Goal: Information Seeking & Learning: Learn about a topic

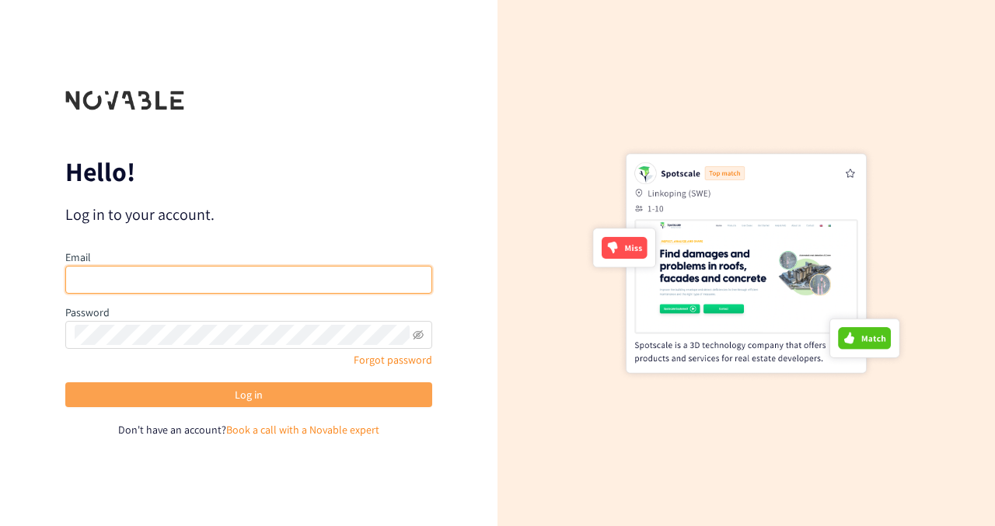
type input "sharanya.reddy1@pepsico.com"
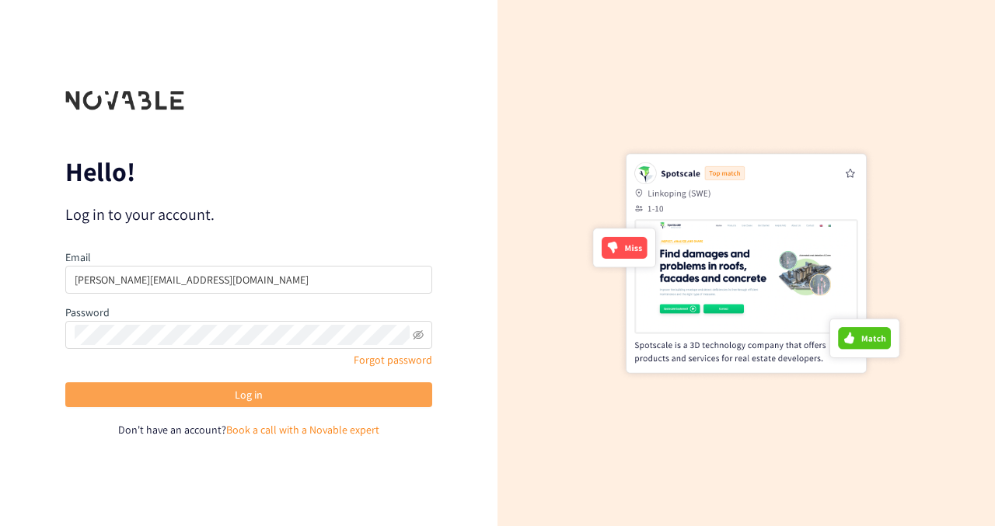
click at [168, 400] on button "Log in" at bounding box center [248, 395] width 367 height 25
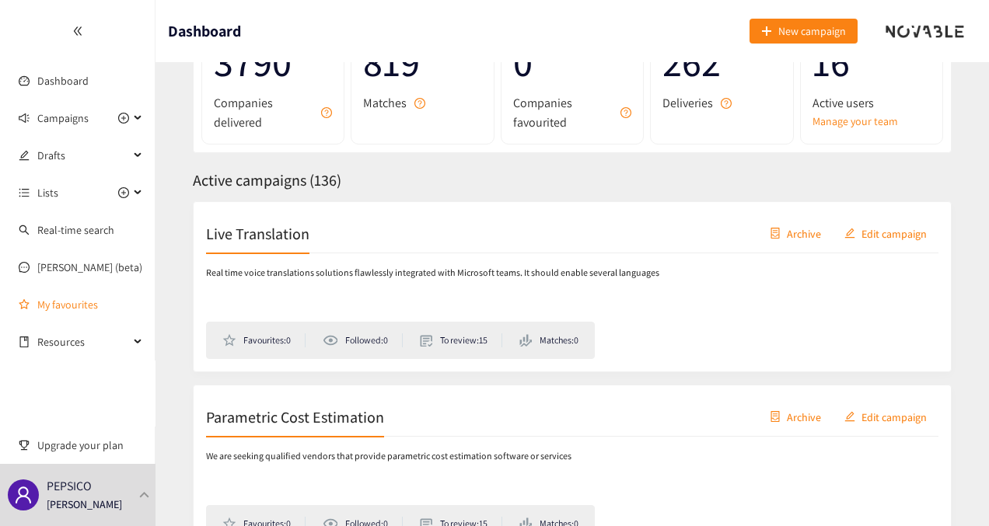
scroll to position [145, 0]
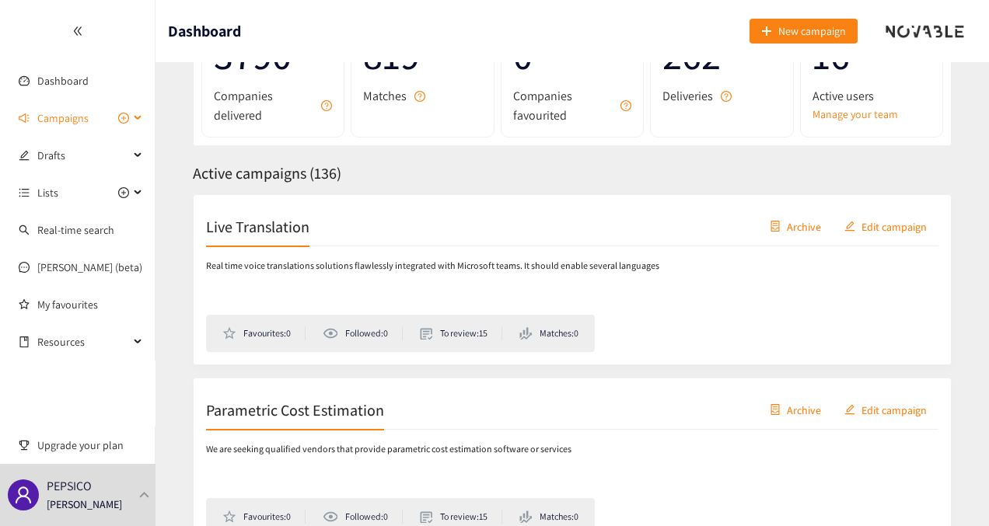
click at [138, 111] on div "Campaigns" at bounding box center [78, 118] width 156 height 31
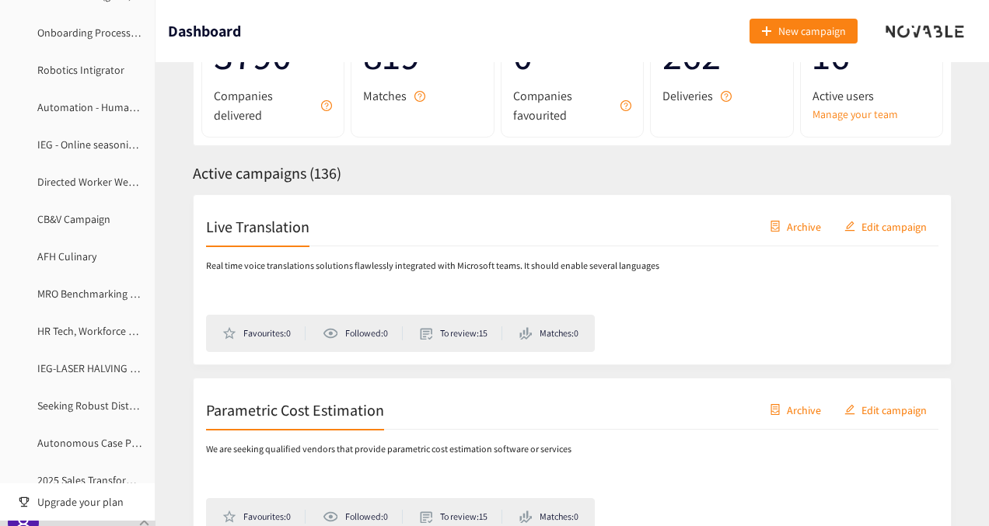
scroll to position [197, 0]
click at [96, 103] on link "Robotics Intigrator" at bounding box center [80, 108] width 87 height 14
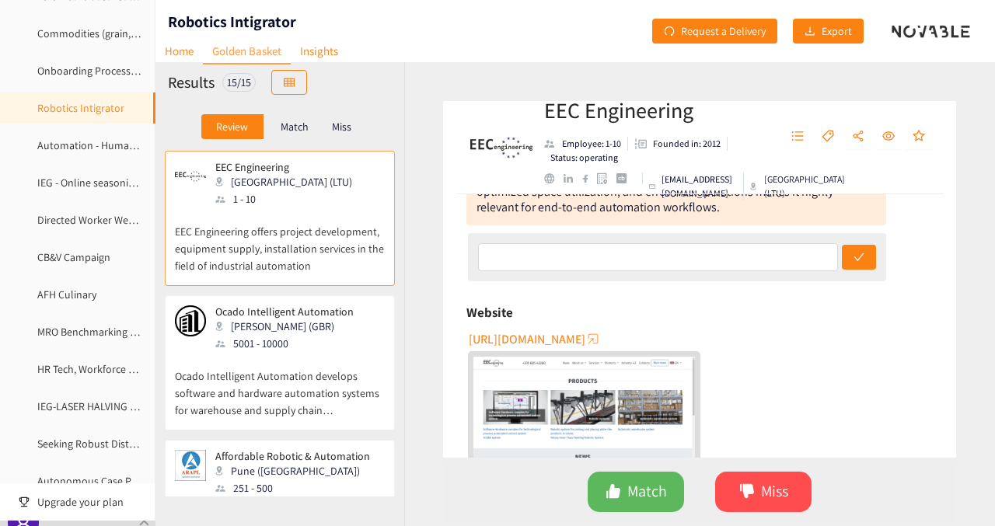
scroll to position [167, 0]
click at [543, 340] on span "https://euroec.lt" at bounding box center [527, 338] width 117 height 19
click at [655, 491] on span "Match" at bounding box center [648, 492] width 40 height 24
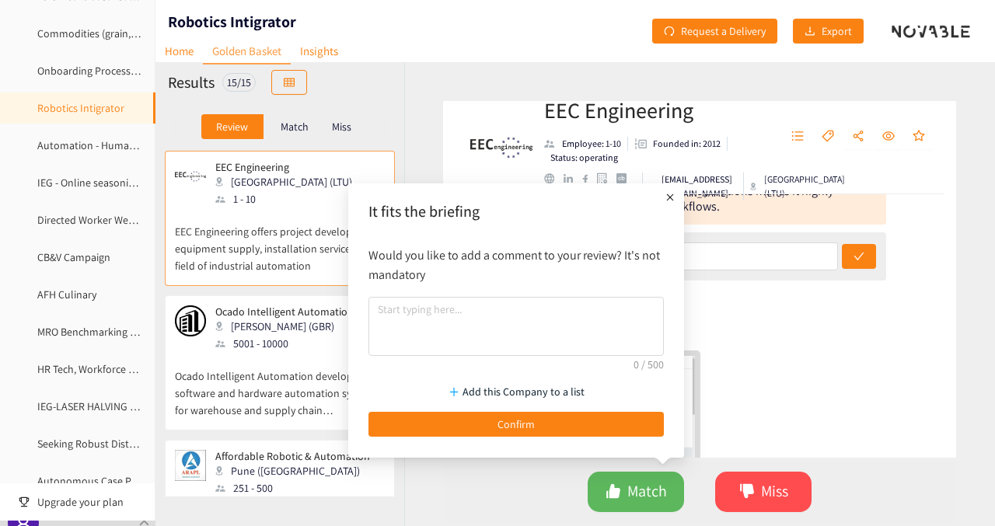
click at [533, 437] on div "Add this Company to a list Confirm" at bounding box center [516, 406] width 311 height 77
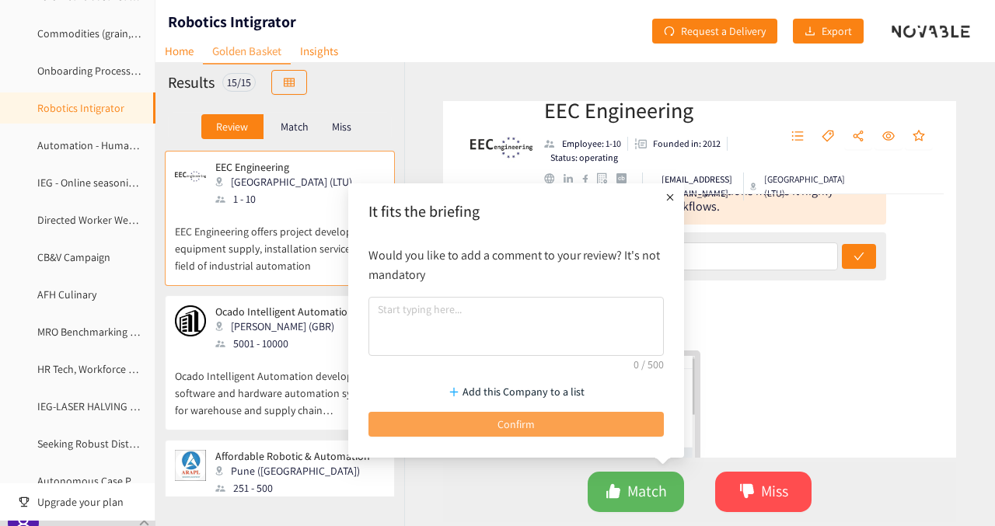
click at [502, 418] on span "Confirm" at bounding box center [516, 424] width 37 height 17
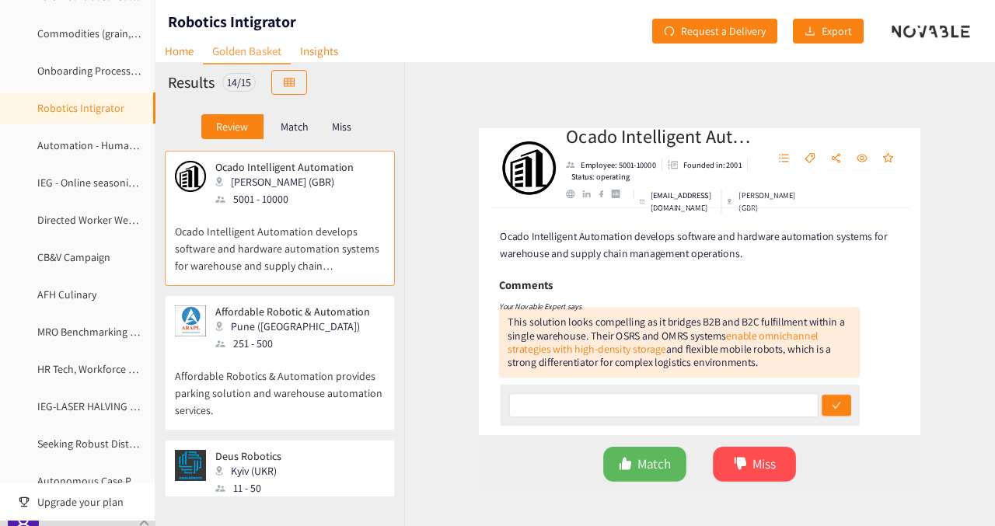
click at [317, 385] on p "Affordable Robotics & Automation provides parking solution and warehouse automa…" at bounding box center [280, 385] width 210 height 67
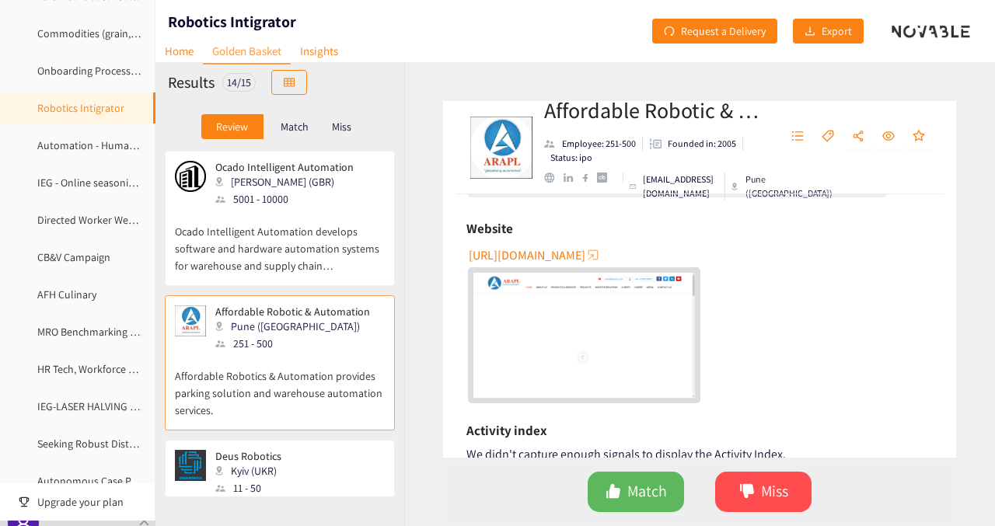
scroll to position [261, 0]
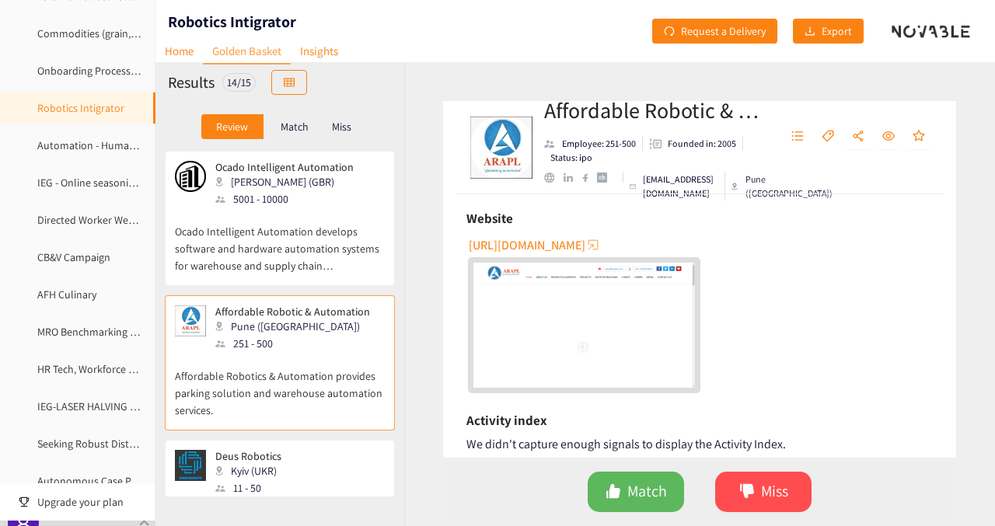
click at [557, 245] on span "https://www.arapl.co.in" at bounding box center [527, 245] width 117 height 19
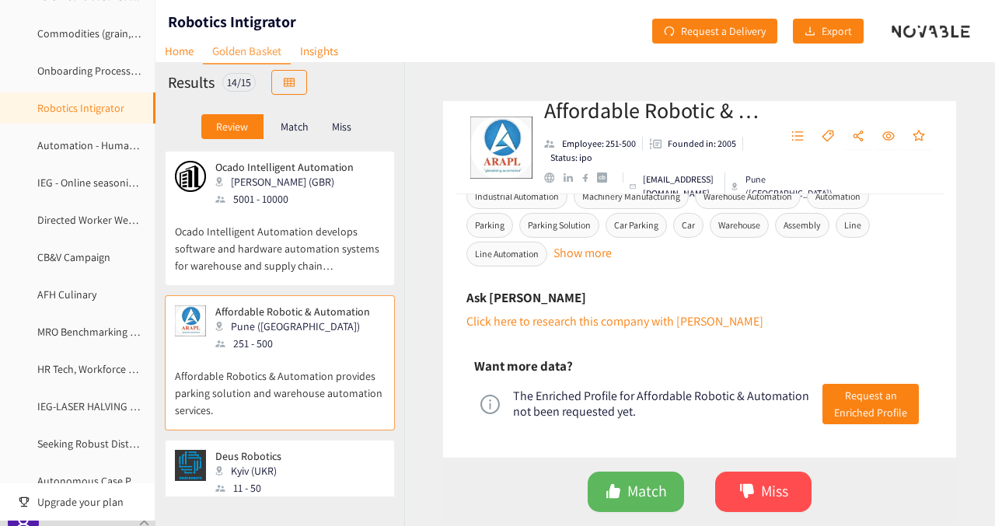
scroll to position [712, 0]
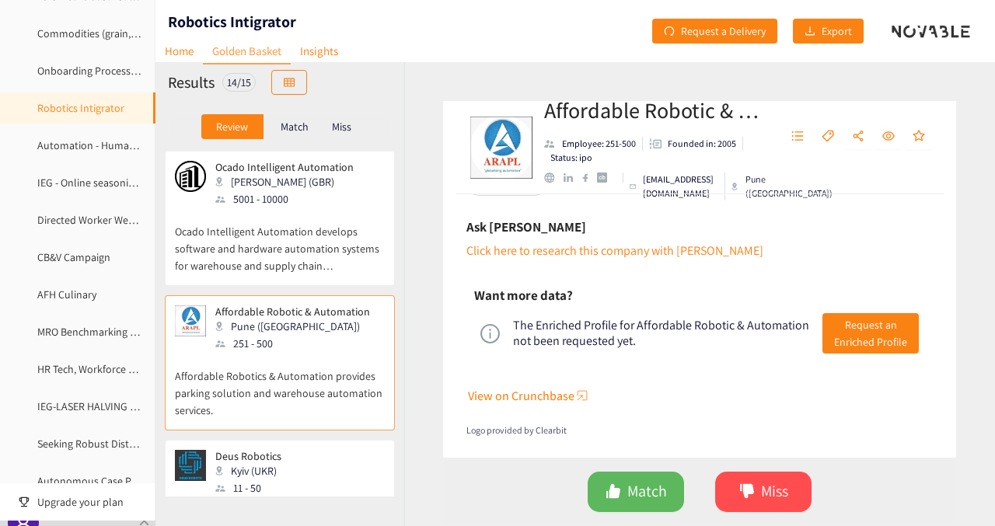
click at [538, 394] on span "View on Crunchbase" at bounding box center [521, 396] width 107 height 19
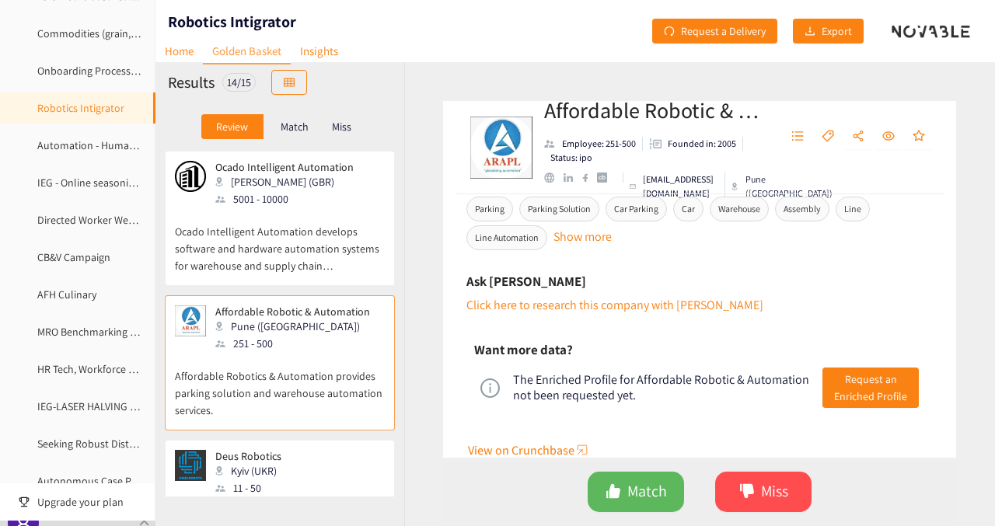
scroll to position [655, 0]
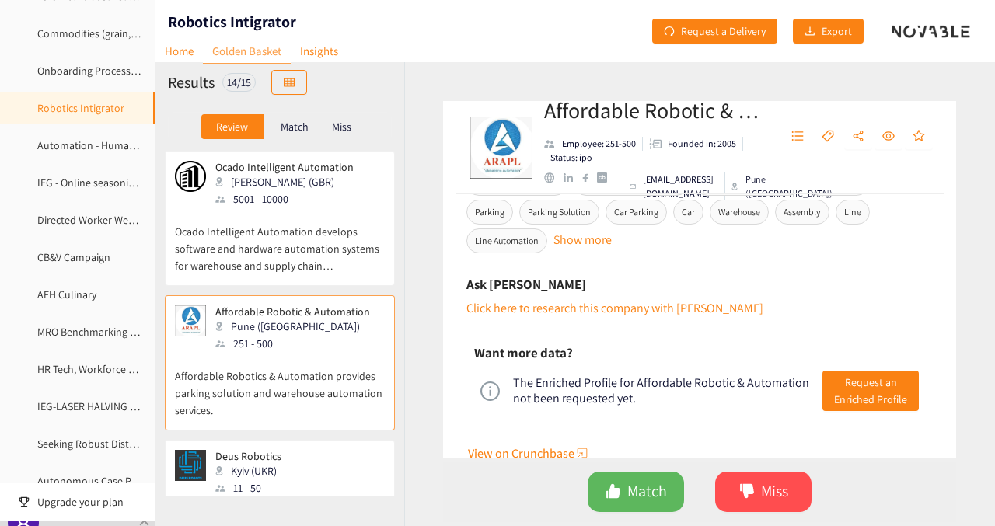
click at [274, 460] on p "Deus Robotics" at bounding box center [248, 456] width 66 height 12
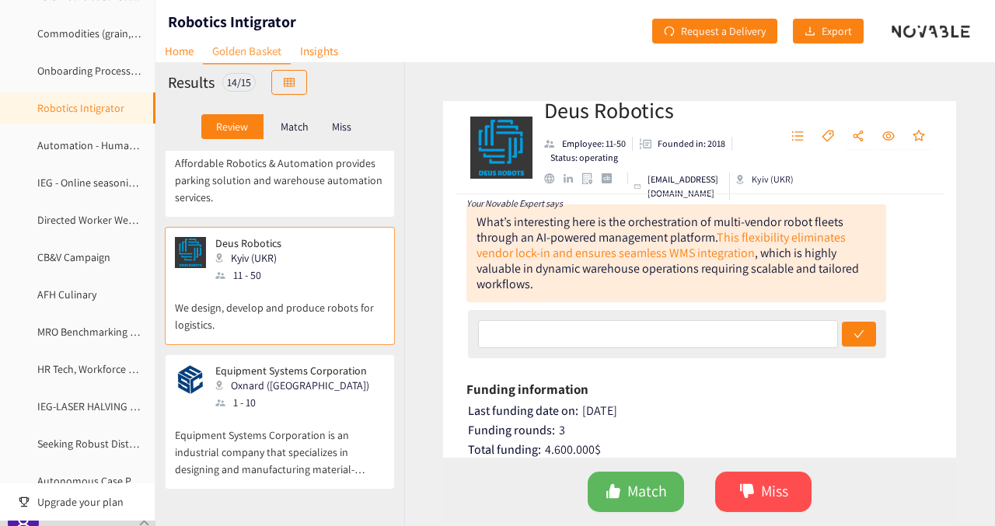
scroll to position [216, 0]
click at [273, 368] on p "Equipment Systems Corporation" at bounding box center [292, 368] width 154 height 12
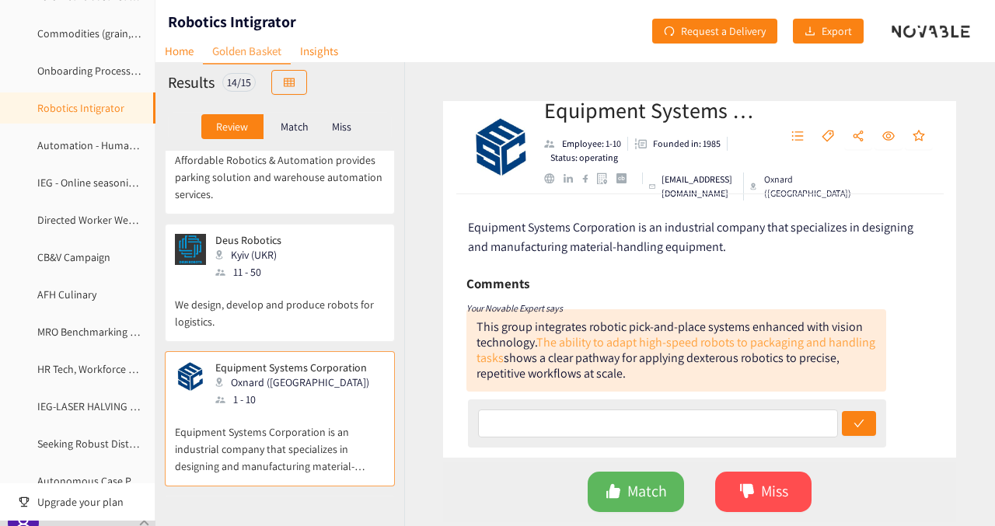
click at [516, 356] on link "The ability to adapt high-speed robots to packaging and handling tasks" at bounding box center [676, 350] width 399 height 32
click at [653, 497] on span "Match" at bounding box center [648, 492] width 40 height 24
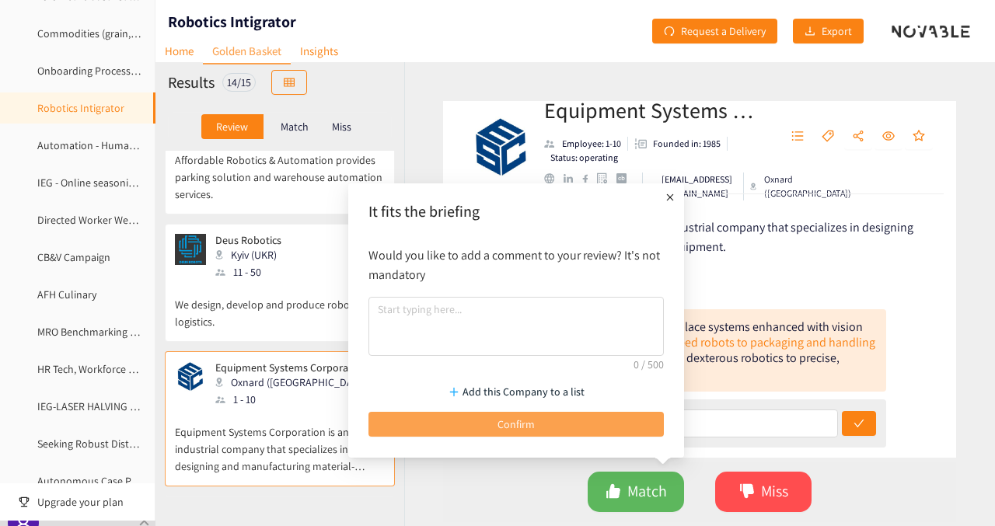
click at [558, 428] on button "Confirm" at bounding box center [517, 424] width 296 height 25
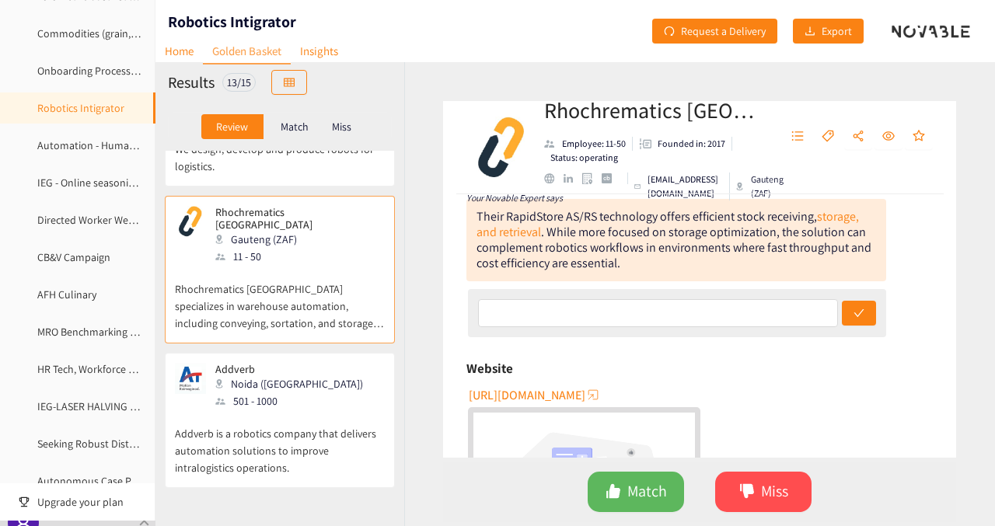
scroll to position [111, 0]
click at [537, 394] on span "https://rhochrematics.co.za" at bounding box center [527, 394] width 117 height 19
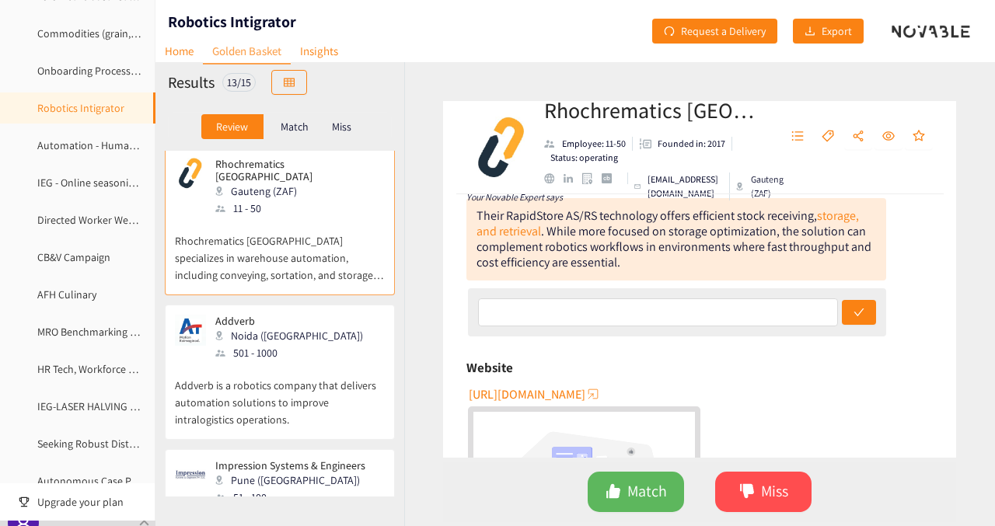
scroll to position [432, 0]
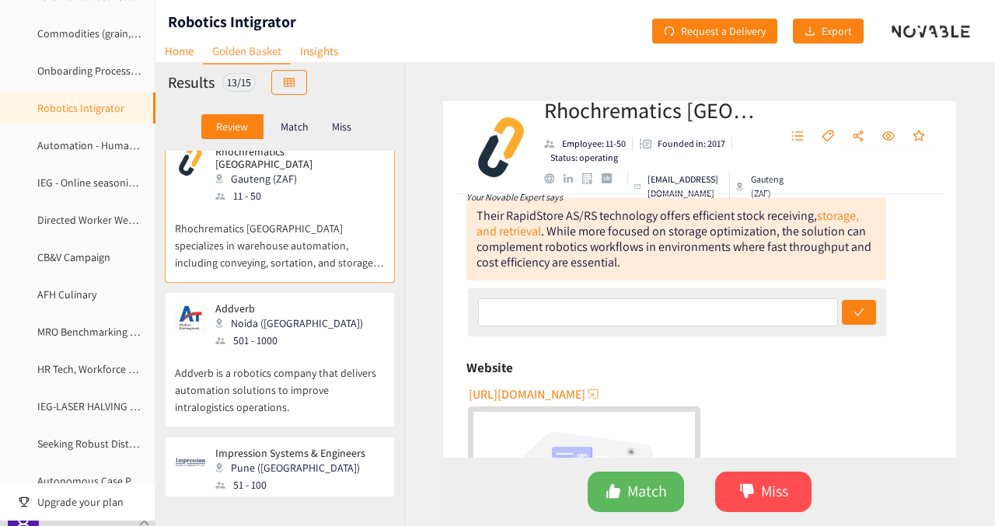
click at [294, 354] on p "Addverb is a robotics company that delivers automation solutions to improve int…" at bounding box center [280, 382] width 210 height 67
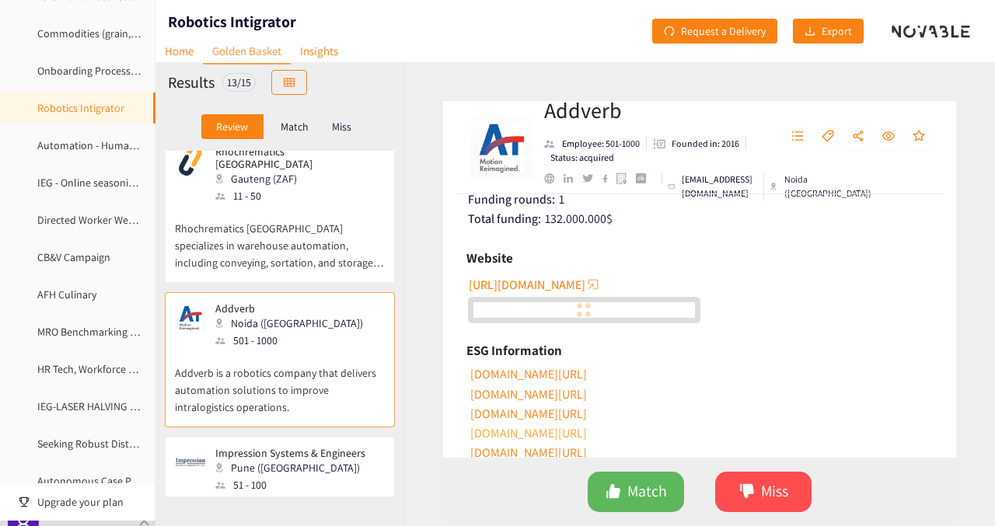
scroll to position [320, 0]
click at [539, 285] on span "https://www.addverb.com" at bounding box center [527, 285] width 117 height 19
